Goal: Task Accomplishment & Management: Manage account settings

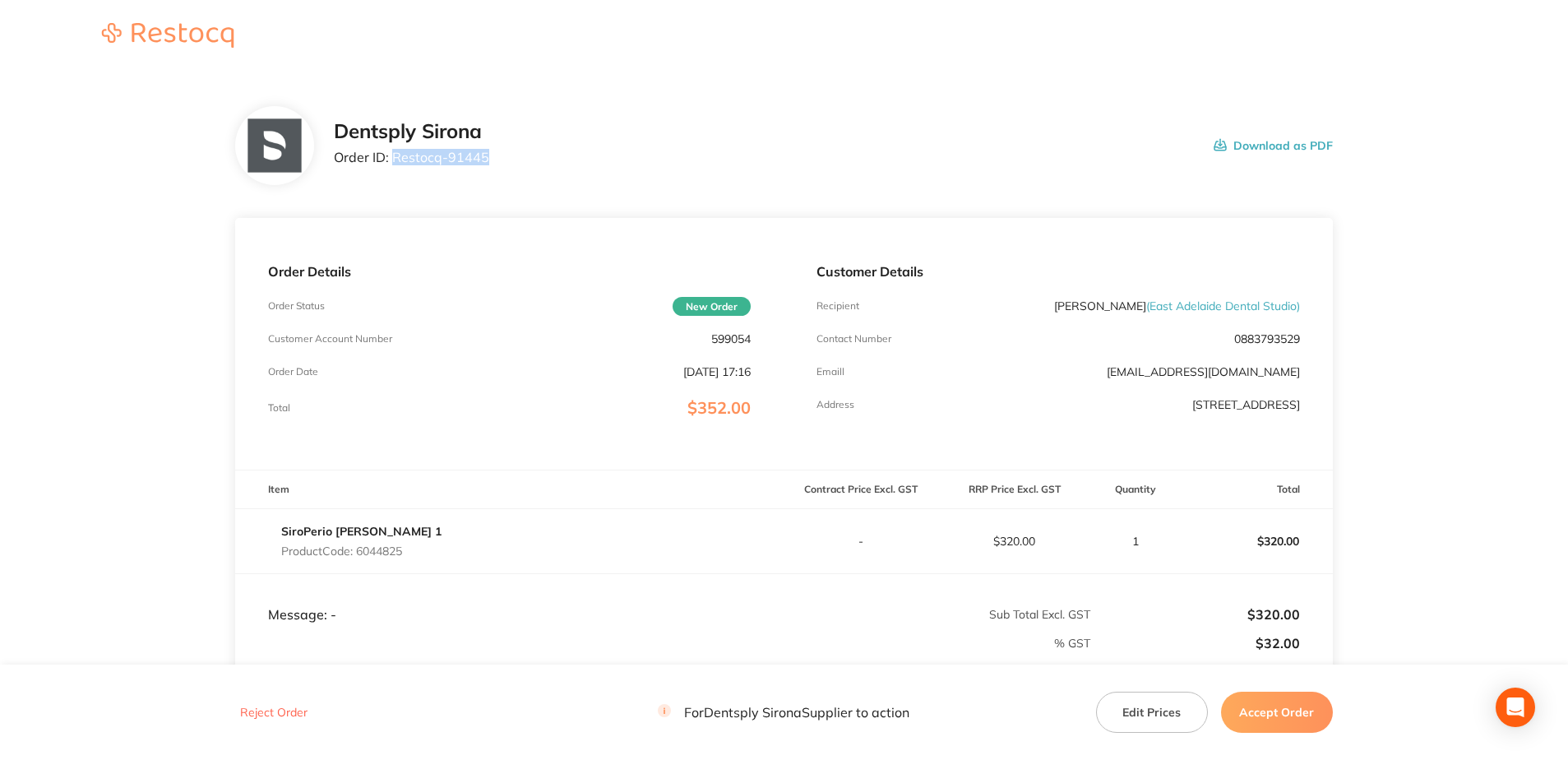
drag, startPoint x: 492, startPoint y: 174, endPoint x: 391, endPoint y: 167, distance: 101.2
click at [391, 167] on div "Dentsply Sirona Order ID: Restocq- 91445 Download as PDF" at bounding box center [783, 145] width 1097 height 79
copy p "Restocq- 91445"
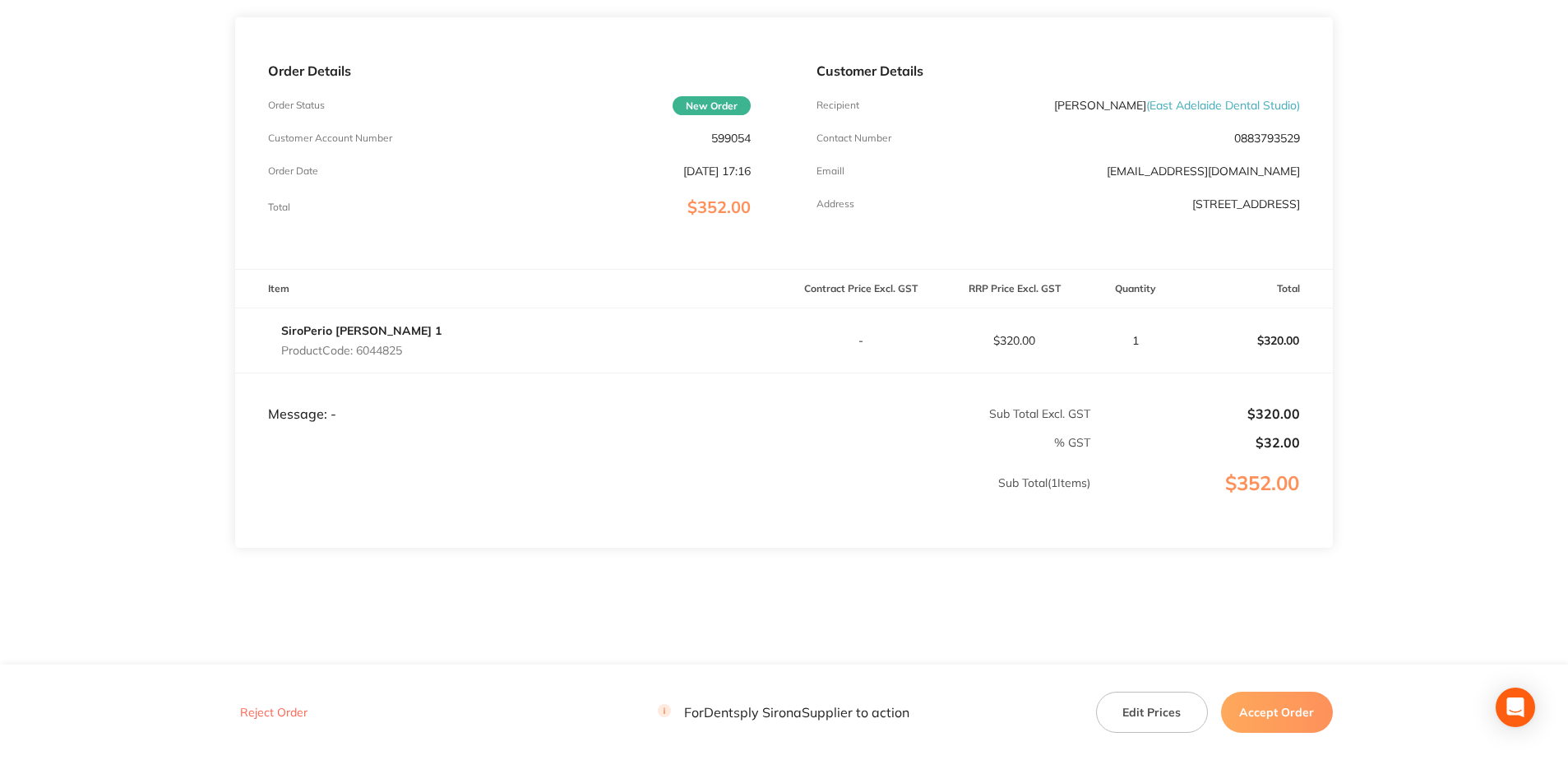
scroll to position [215, 0]
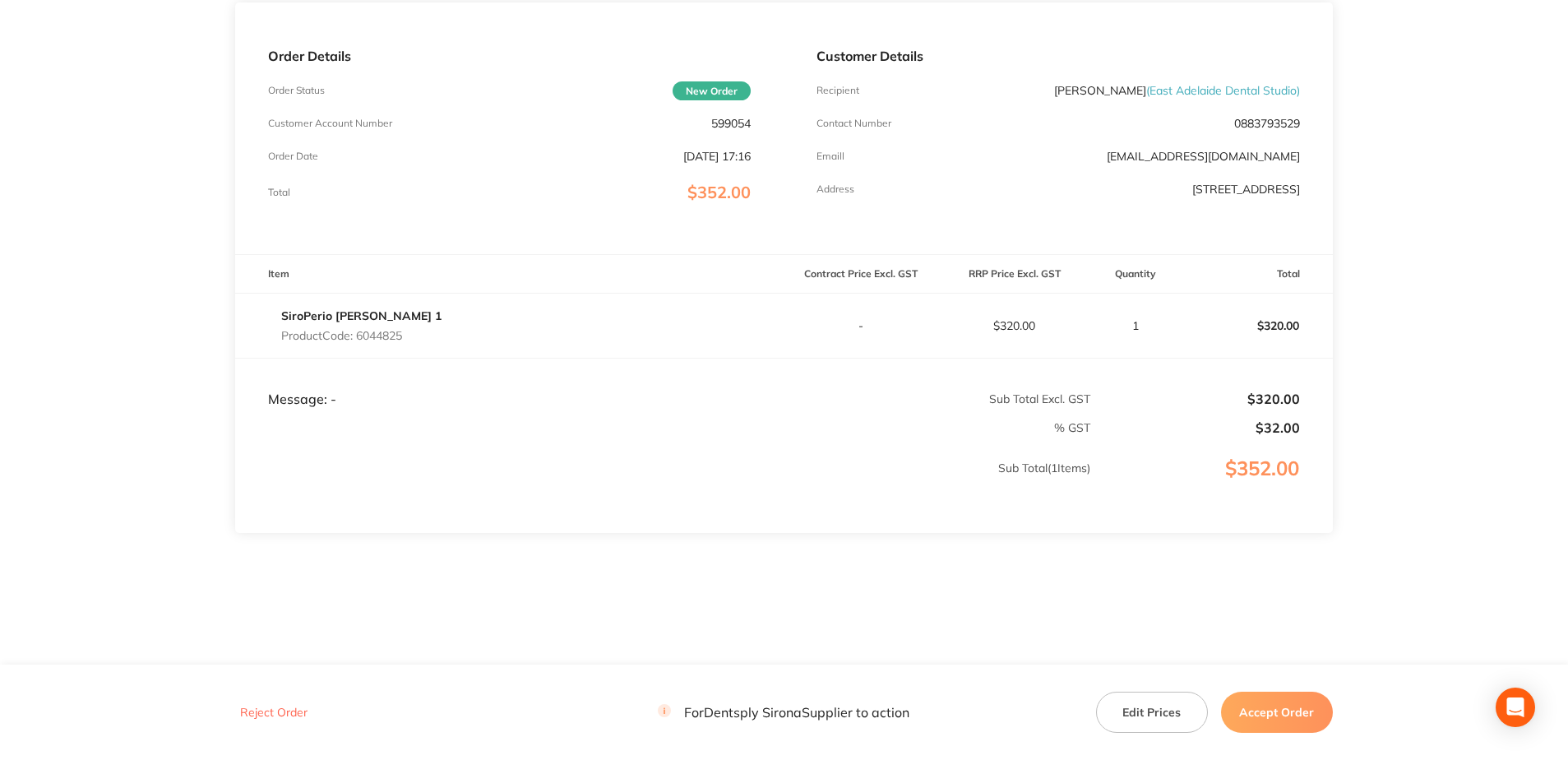
drag, startPoint x: 410, startPoint y: 340, endPoint x: 359, endPoint y: 349, distance: 51.8
click at [359, 349] on td "SiroPerio POE 1 Product Code: 6044825" at bounding box center [509, 325] width 548 height 65
copy p "6044825"
click at [775, 704] on button "Accept Order" at bounding box center [1277, 712] width 112 height 41
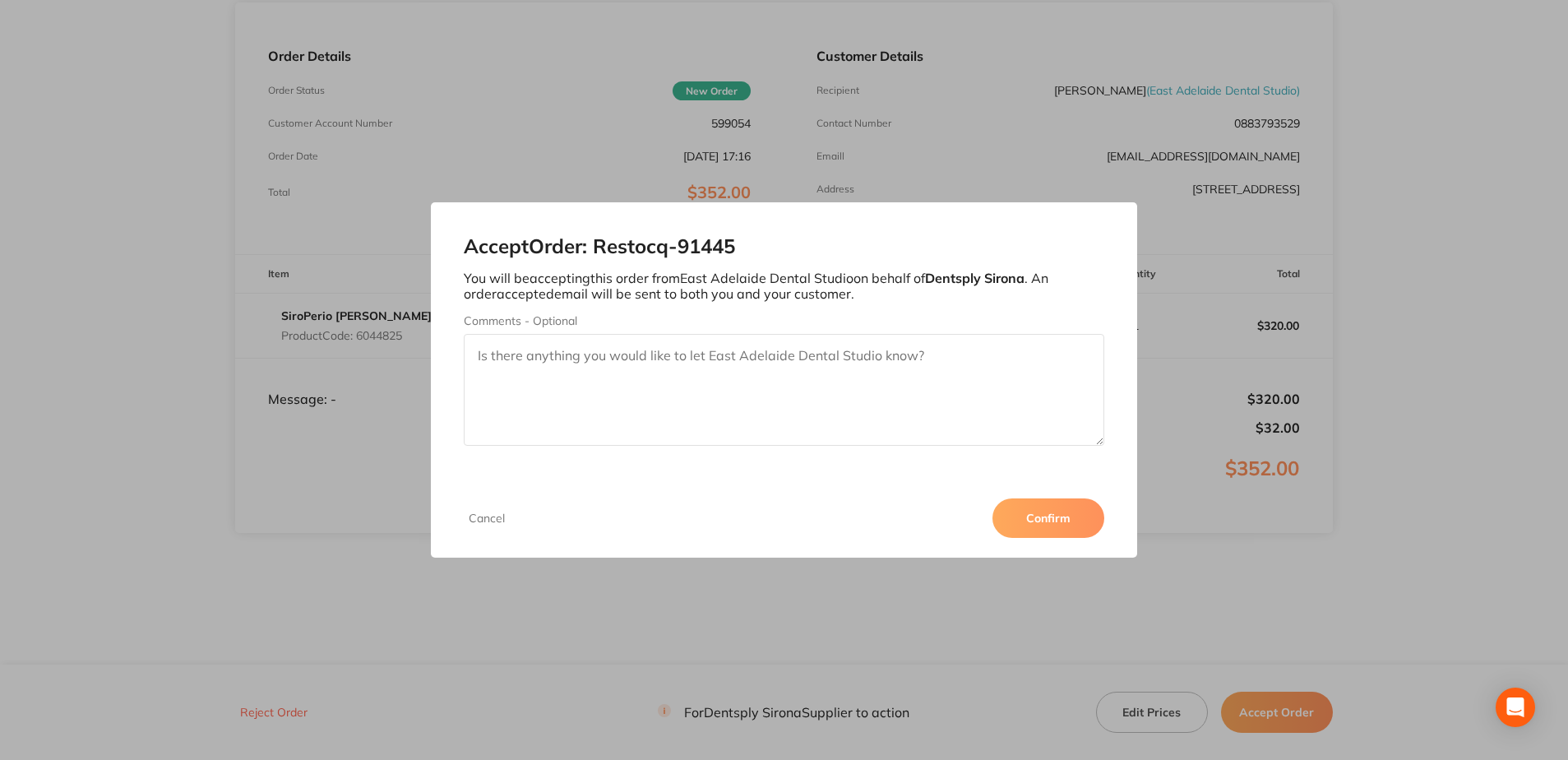
click at [775, 514] on button "Confirm" at bounding box center [1048, 517] width 112 height 39
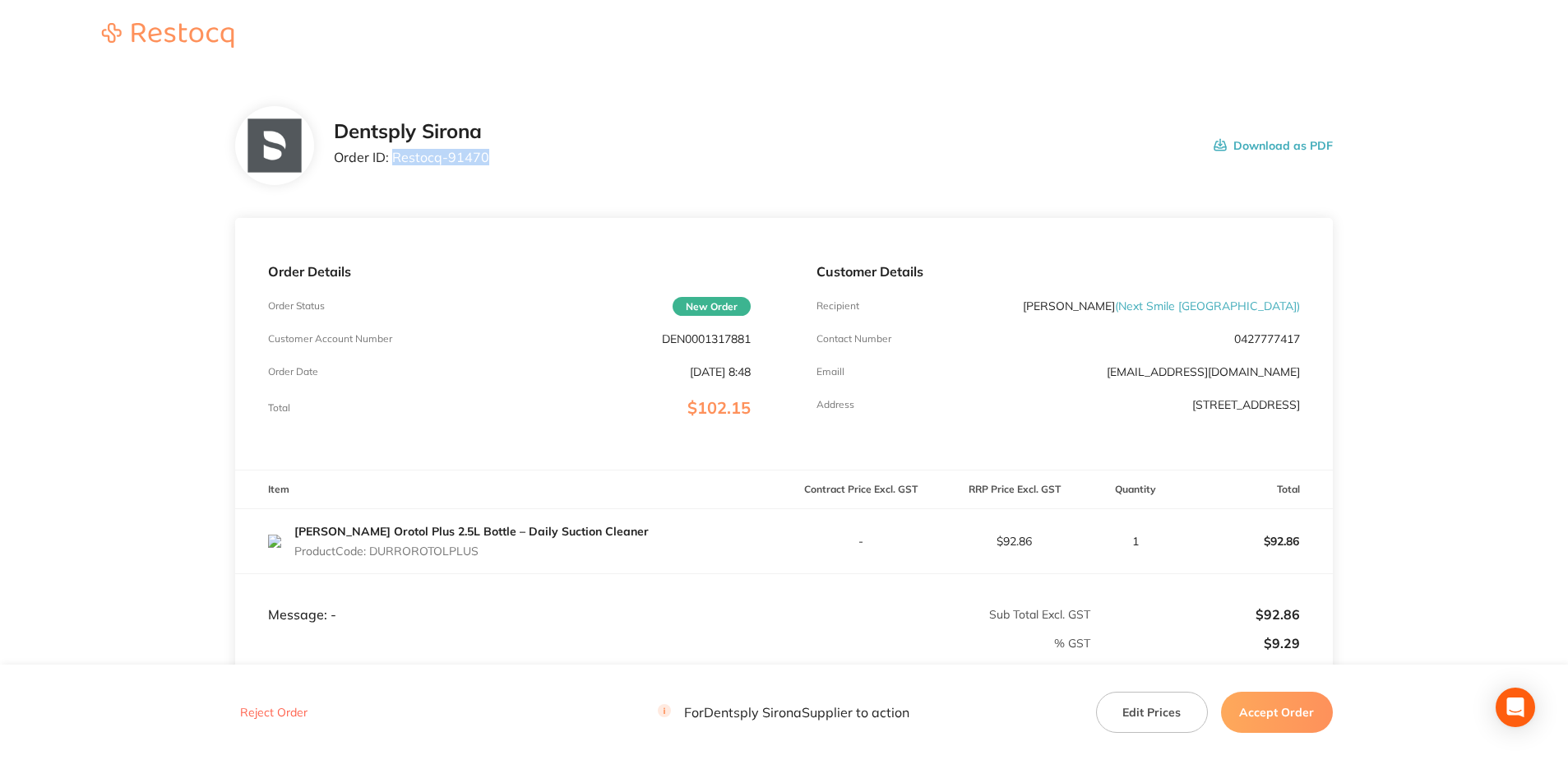
drag, startPoint x: 483, startPoint y: 158, endPoint x: 391, endPoint y: 166, distance: 92.3
click at [391, 166] on div "Dentsply Sirona Order ID: Restocq- 91470 Download as PDF" at bounding box center [834, 146] width 999 height 51
copy p "Restocq- 91470"
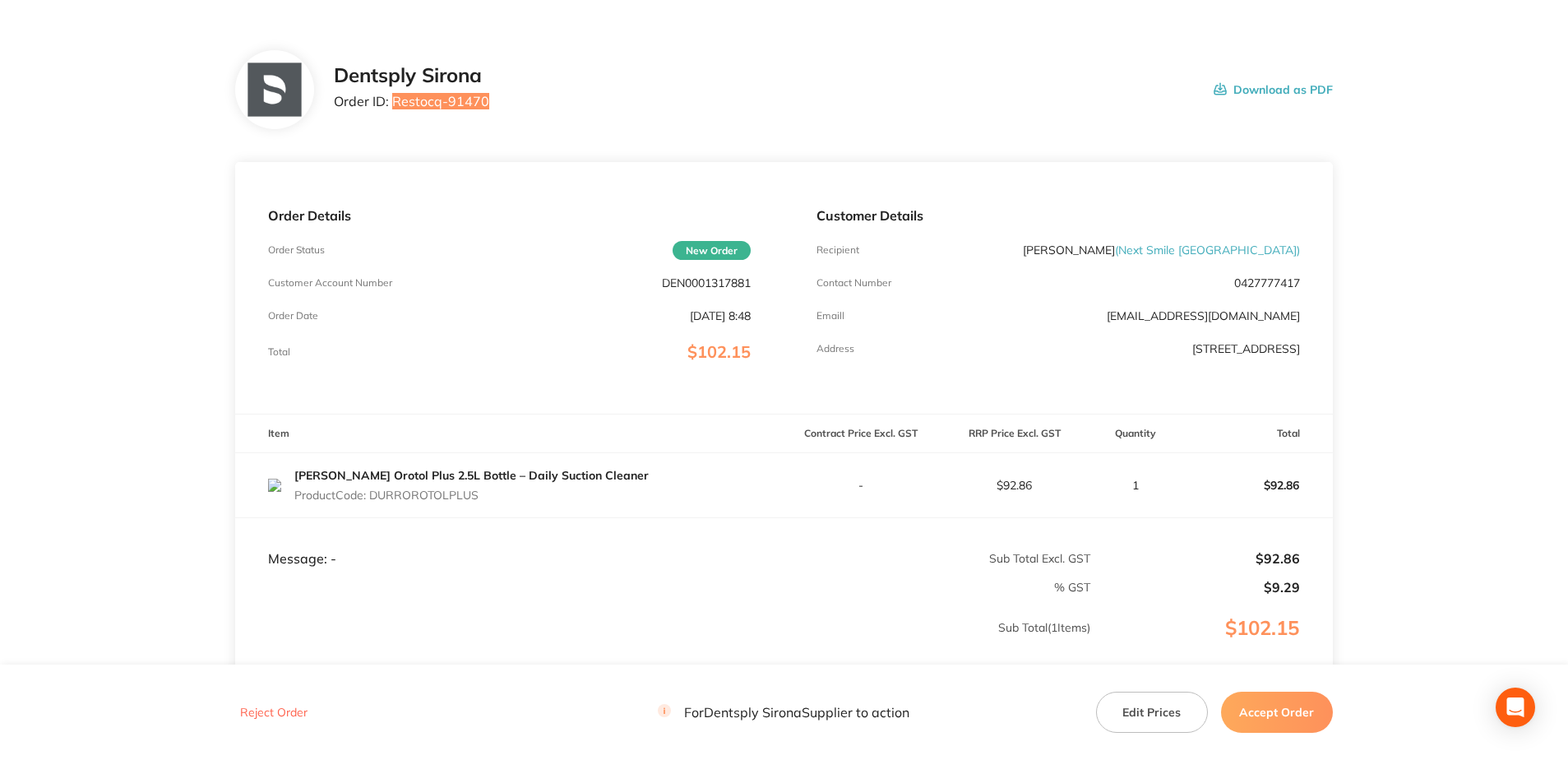
scroll to position [82, 0]
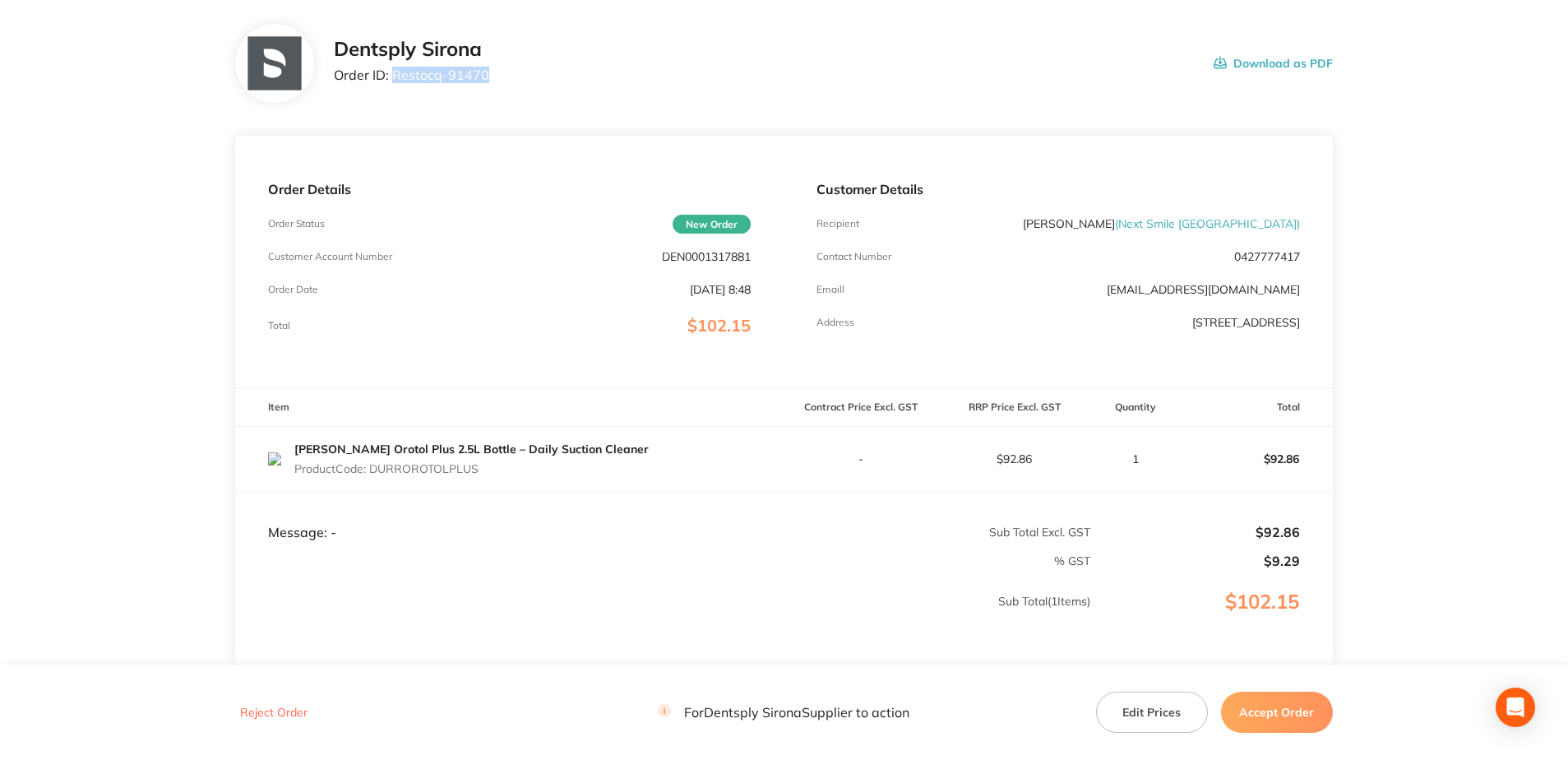
drag, startPoint x: 482, startPoint y: 480, endPoint x: 374, endPoint y: 482, distance: 108.0
click at [374, 482] on td "[PERSON_NAME] Orotol Plus 2.5L Bottle – Daily Suction Cleaner Product Code: DUR…" at bounding box center [509, 459] width 548 height 65
copy p "DURROROTOLPLUS"
click at [1275, 708] on button "Accept Order" at bounding box center [1277, 712] width 112 height 41
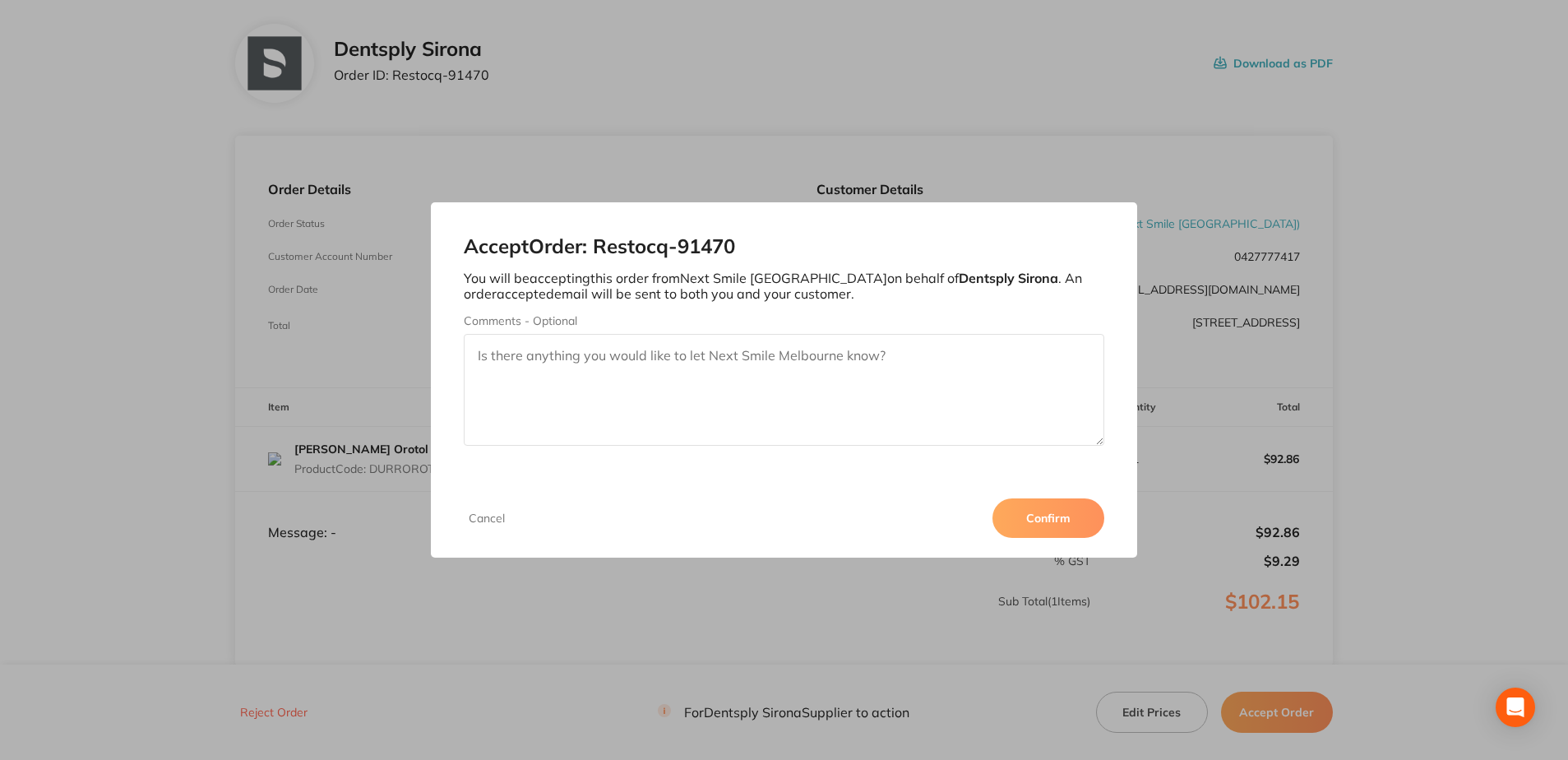
click at [1024, 488] on div "Cancel Confirm" at bounding box center [784, 517] width 705 height 79
click at [1036, 541] on div "Cancel Confirm" at bounding box center [784, 517] width 705 height 79
click at [1029, 540] on div "Cancel Confirm" at bounding box center [784, 517] width 705 height 79
click at [1031, 536] on button "Confirm" at bounding box center [1048, 517] width 112 height 39
